Goal: Task Accomplishment & Management: Use online tool/utility

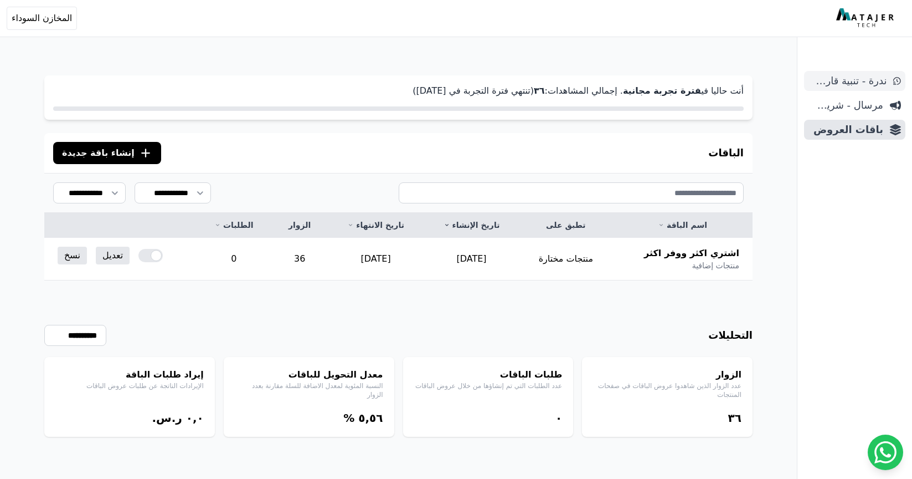
click at [861, 85] on span "ندرة - تنبية قارب علي النفاذ" at bounding box center [848, 81] width 78 height 16
click at [835, 83] on span "ندرة - تنبية قارب علي النفاذ" at bounding box center [848, 81] width 78 height 16
click at [859, 80] on span "ندرة - تنبية قارب علي النفاذ" at bounding box center [848, 81] width 78 height 16
click at [859, 79] on span "ندرة - تنبية قارب علي النفاذ" at bounding box center [848, 81] width 78 height 16
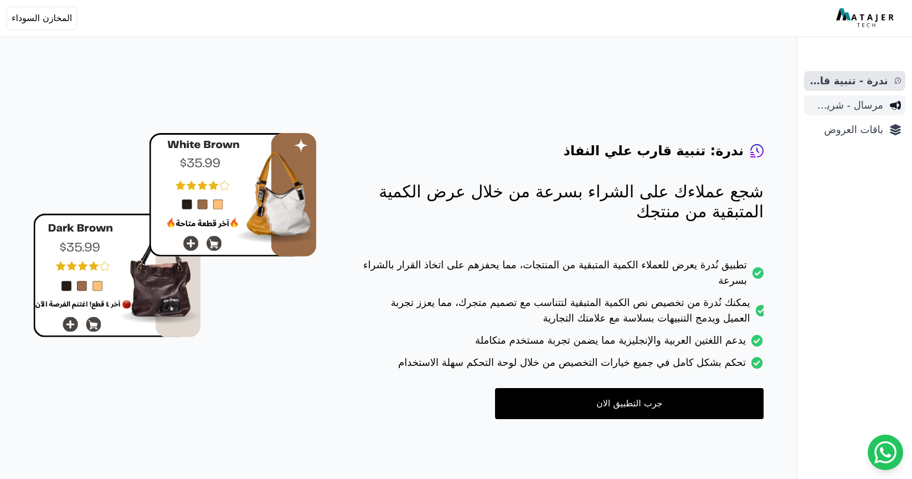
click at [860, 99] on span "مرسال - شريط دعاية" at bounding box center [846, 105] width 75 height 16
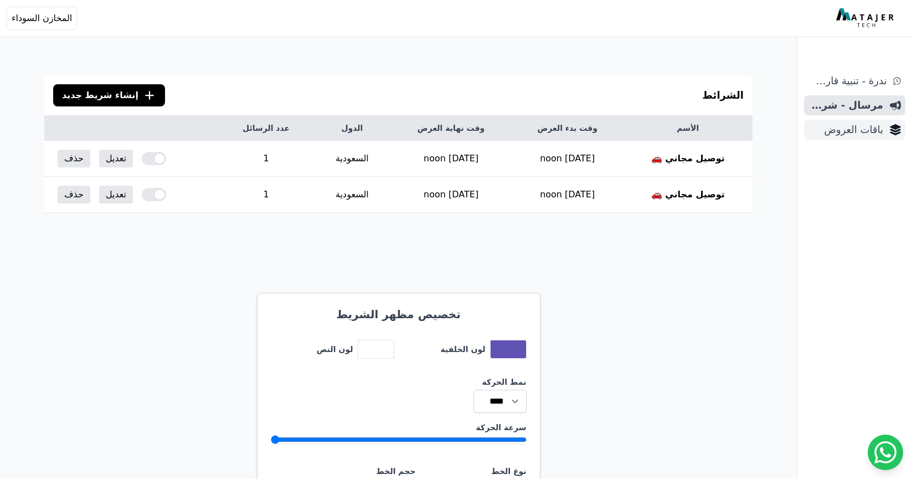
click at [877, 131] on span "باقات العروض" at bounding box center [846, 130] width 75 height 16
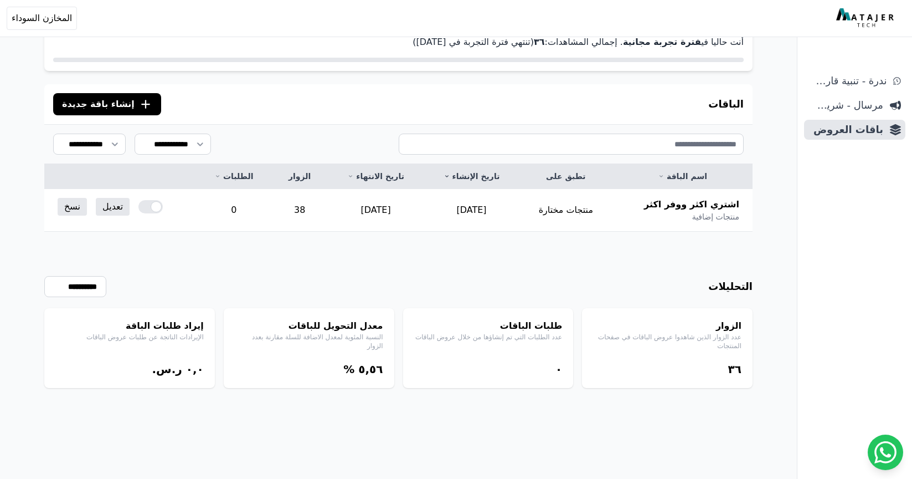
scroll to position [53, 0]
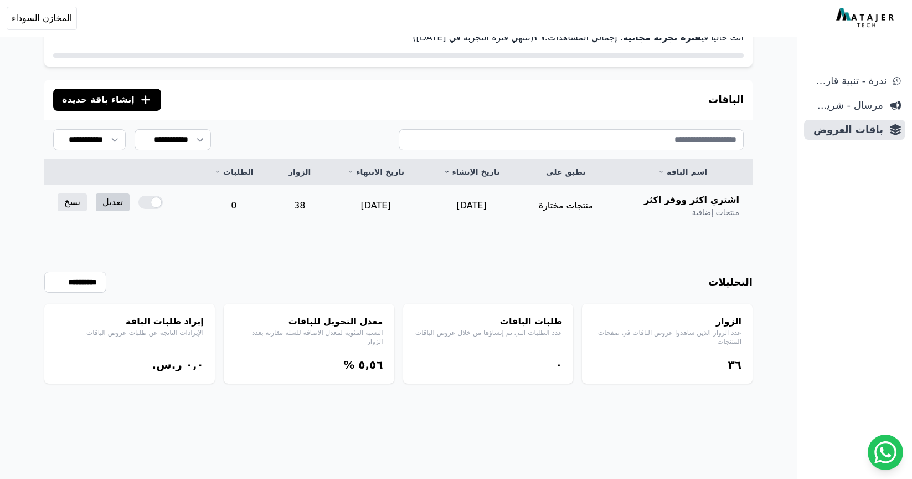
click at [114, 202] on link "تعديل" at bounding box center [113, 202] width 34 height 18
click at [850, 106] on span "مرسال - شريط دعاية" at bounding box center [846, 105] width 75 height 16
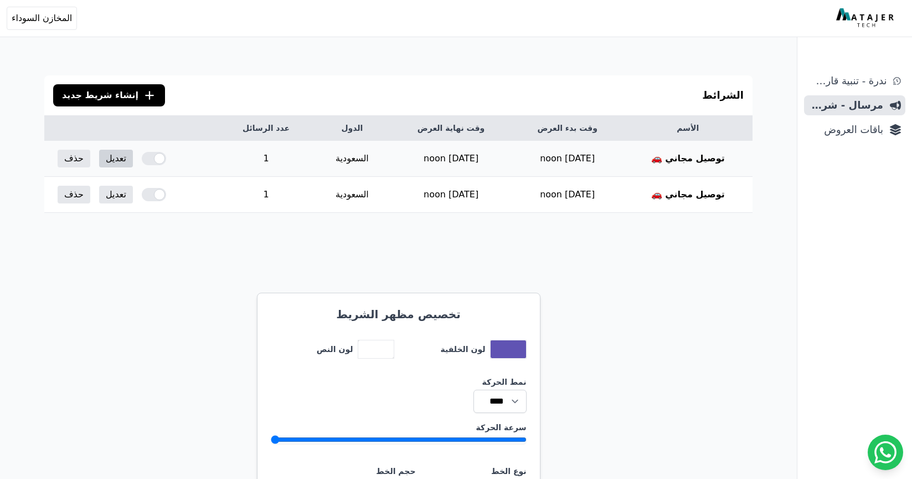
click at [115, 156] on link "تعديل" at bounding box center [116, 159] width 34 height 18
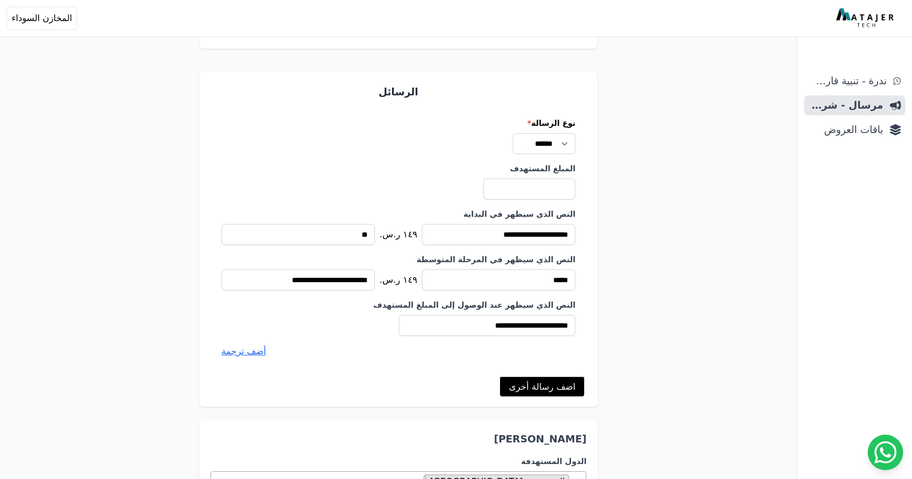
scroll to position [130, 0]
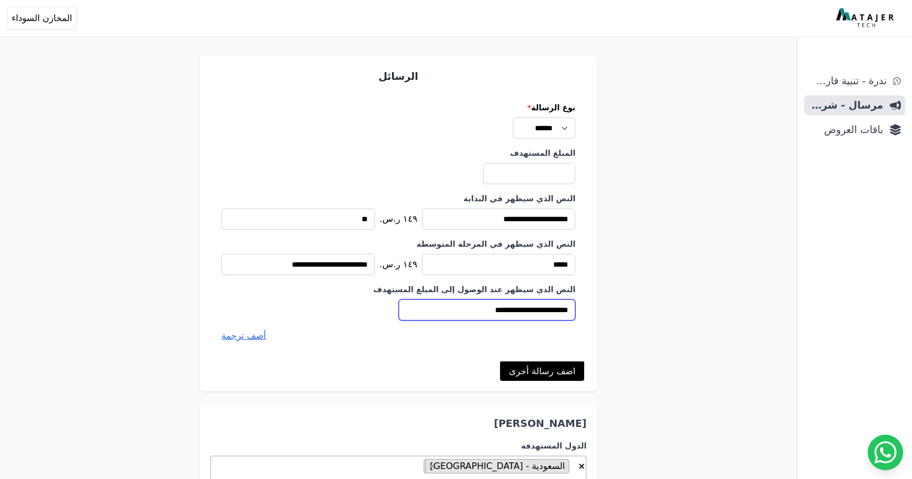
click at [537, 310] on input "**********" at bounding box center [487, 309] width 177 height 21
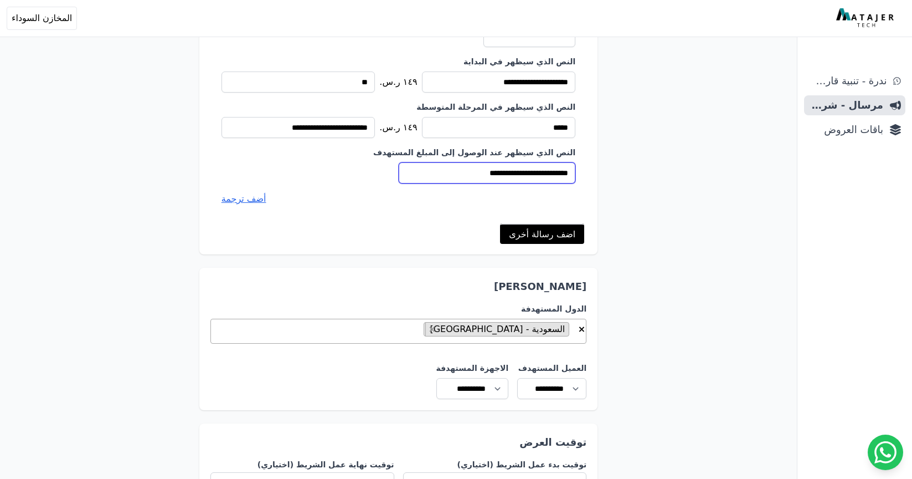
scroll to position [371, 0]
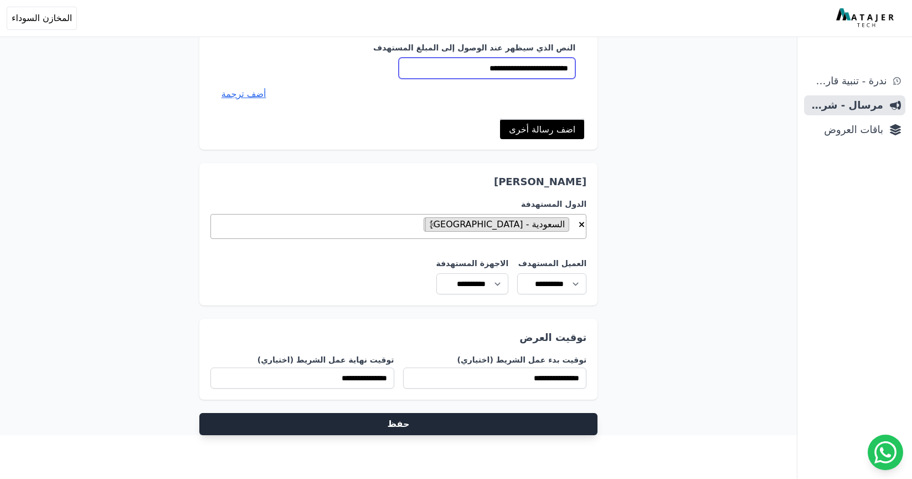
type input "**********"
click at [401, 417] on button "حفظ" at bounding box center [398, 424] width 399 height 22
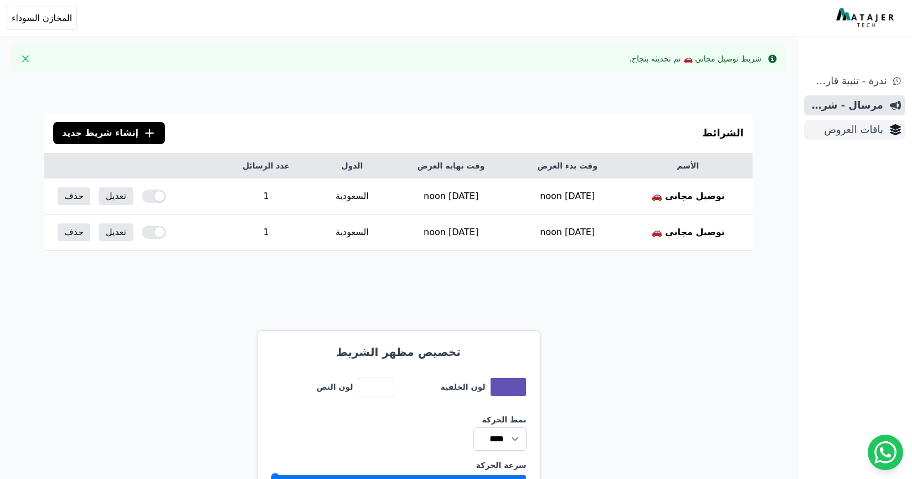
click at [871, 127] on span "باقات العروض" at bounding box center [846, 130] width 75 height 16
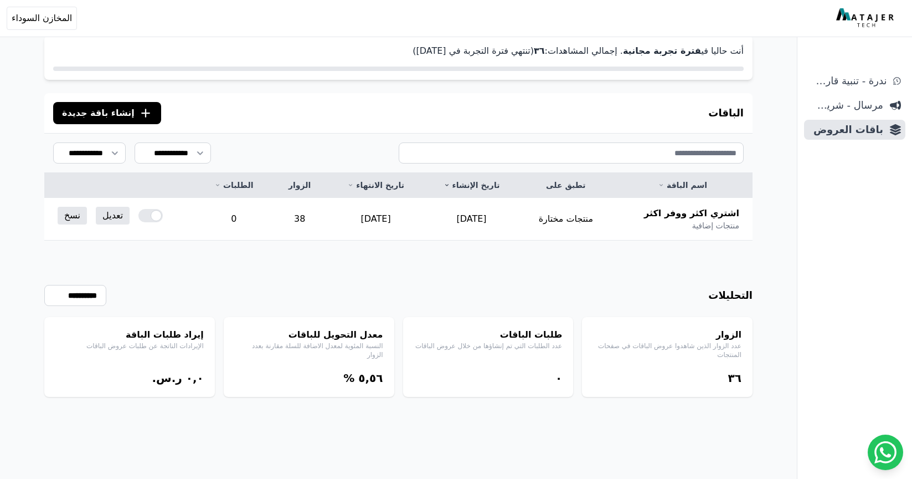
scroll to position [42, 0]
